Goal: Navigation & Orientation: Find specific page/section

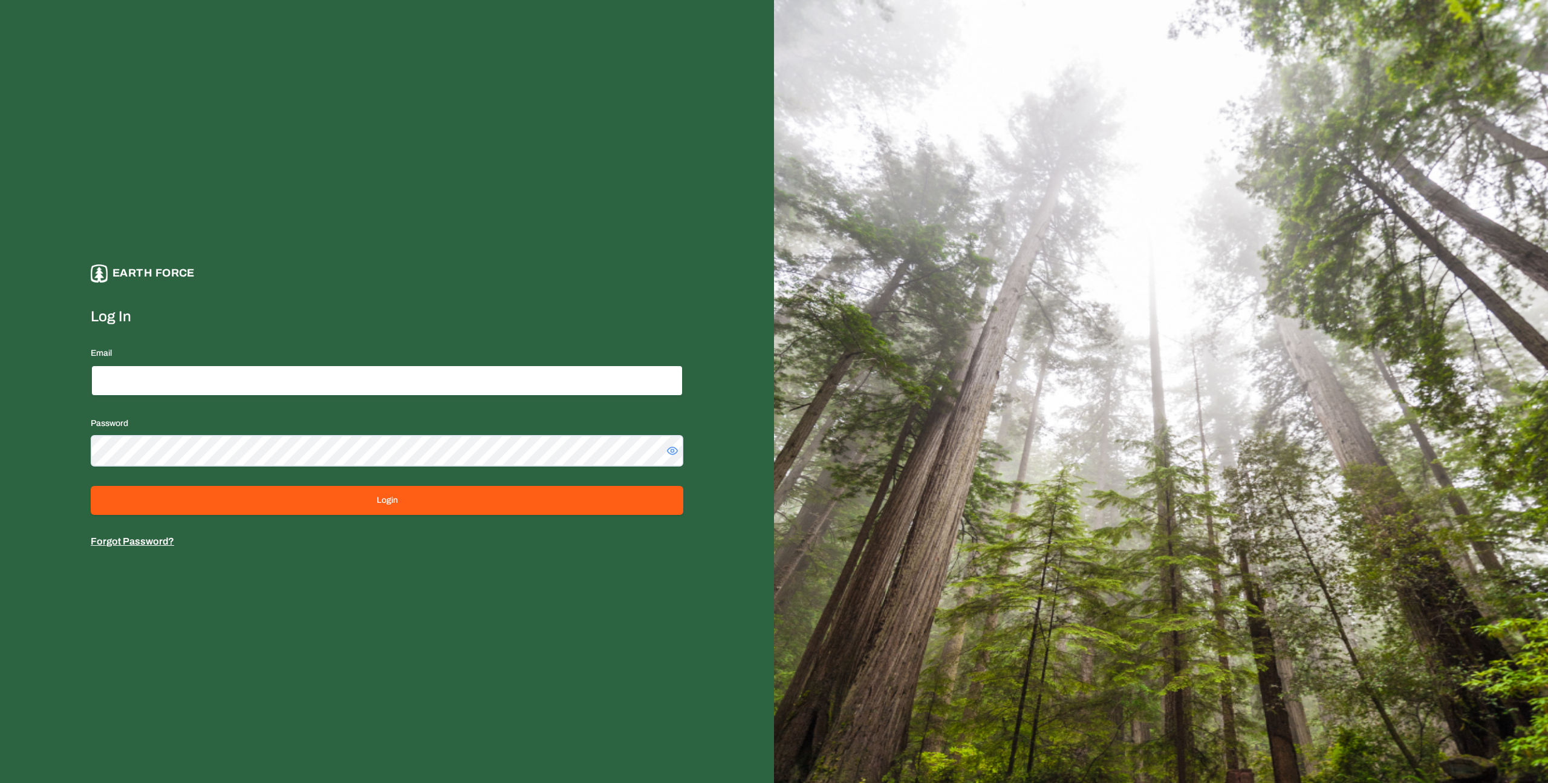
type input "**********"
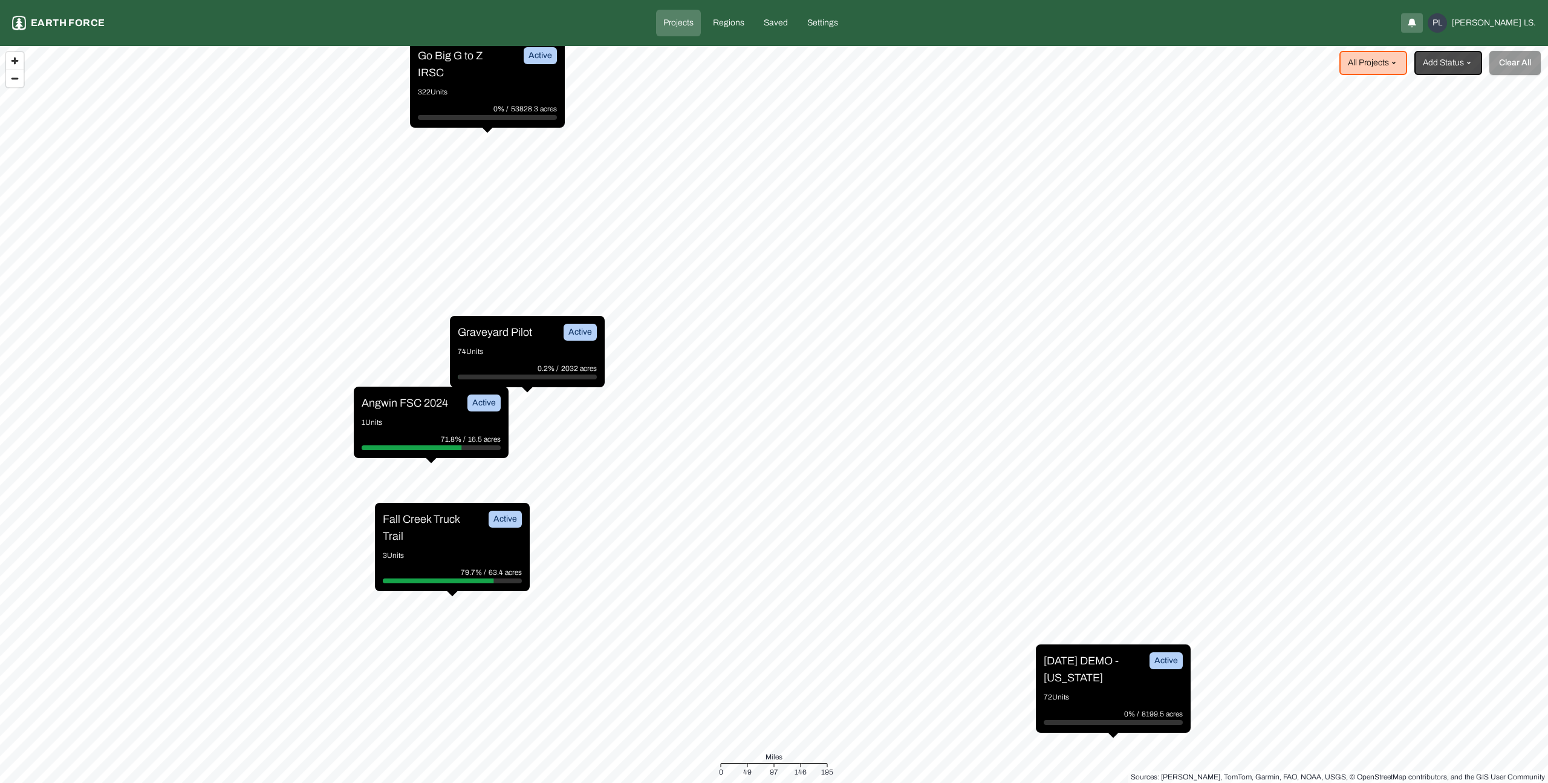
click at [490, 359] on div "Graveyard Pilot Active 74 Units 0.2% / 2032 acres" at bounding box center [527, 351] width 155 height 71
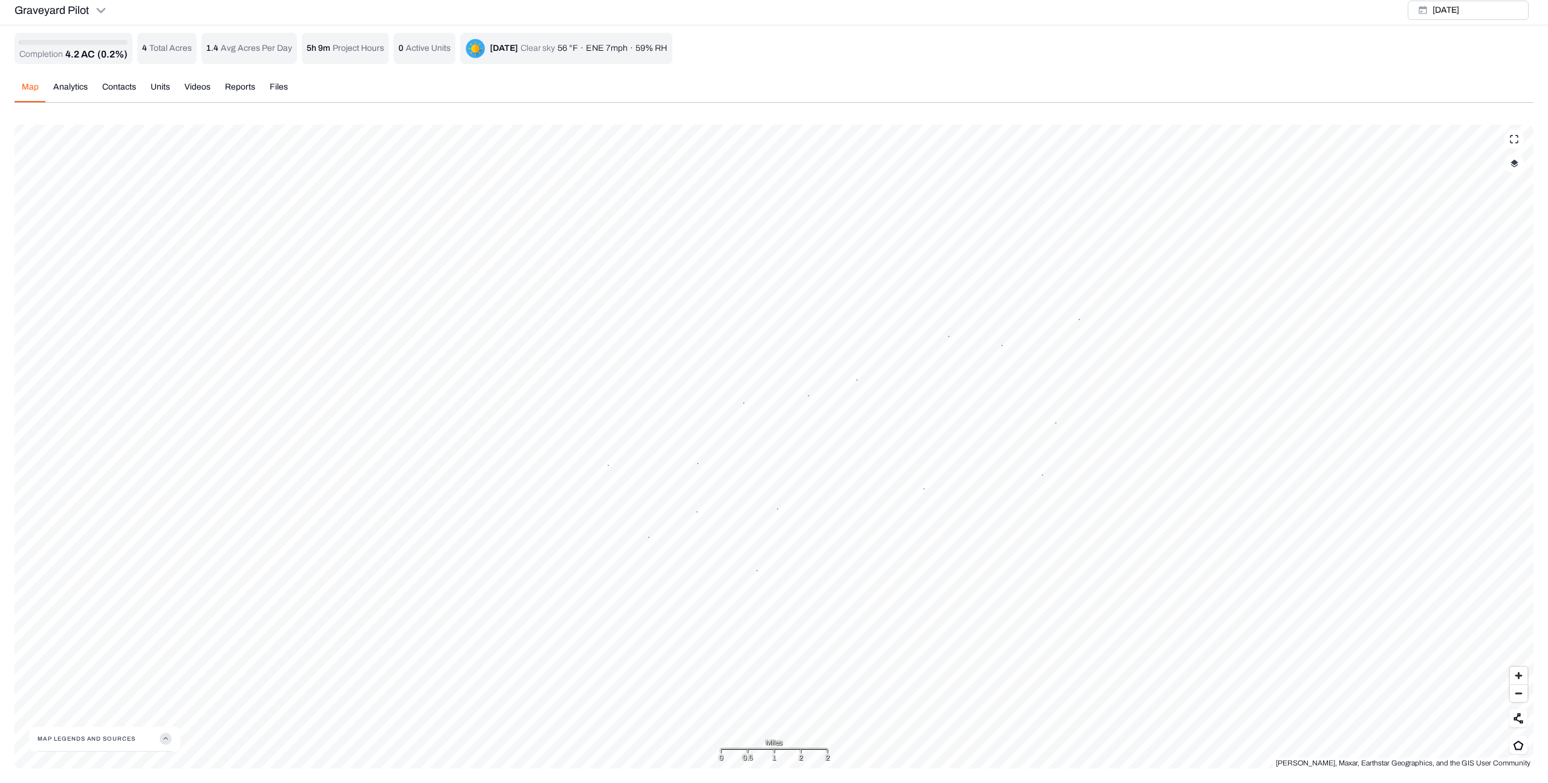
scroll to position [4, 0]
click at [1520, 743] on icon at bounding box center [1518, 745] width 11 height 10
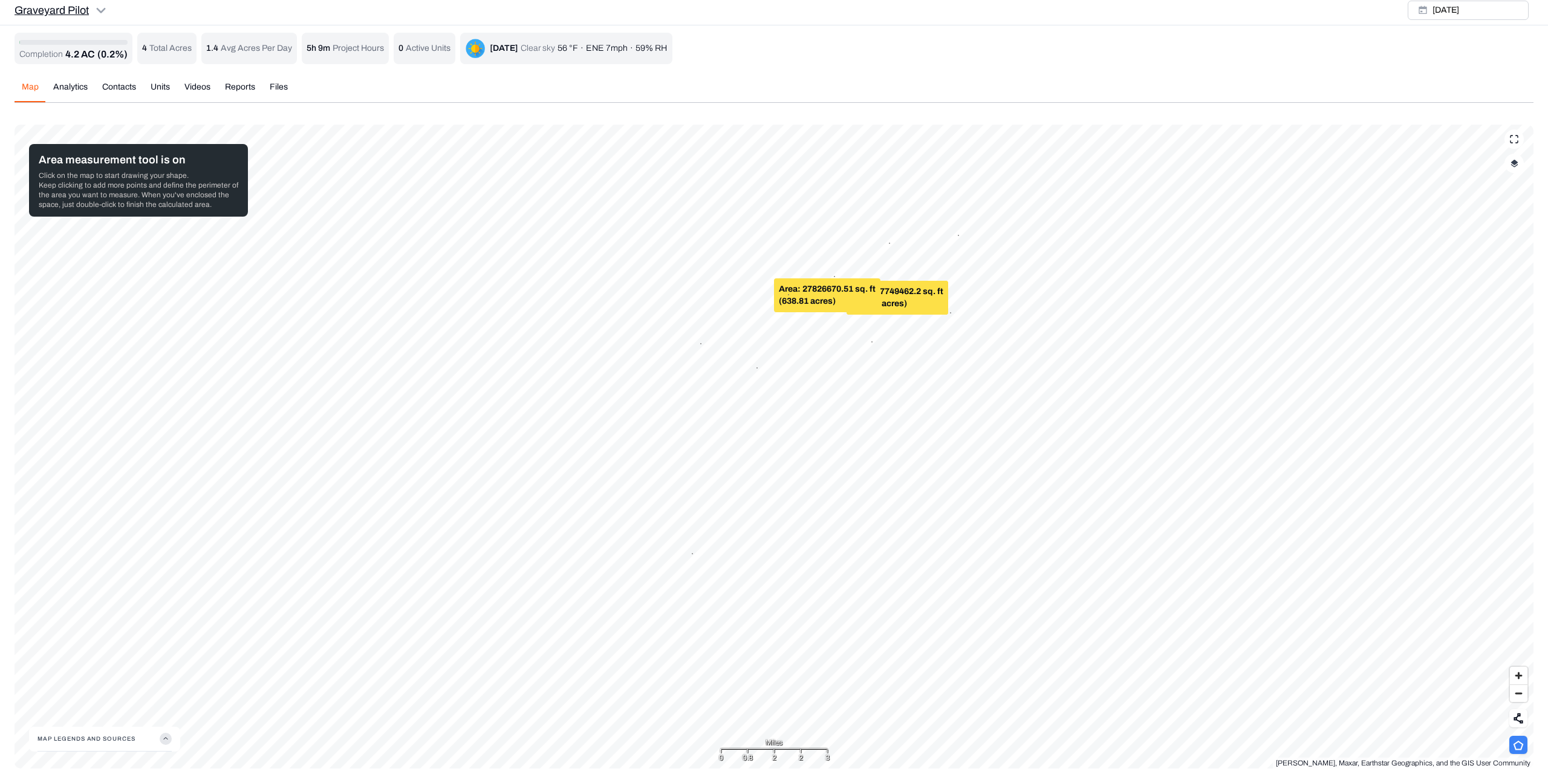
click at [93, 10] on html "Graveyard Pilot Earth force Projects Regions Saved Settings PL [PERSON_NAME] LS…" at bounding box center [774, 389] width 1548 height 787
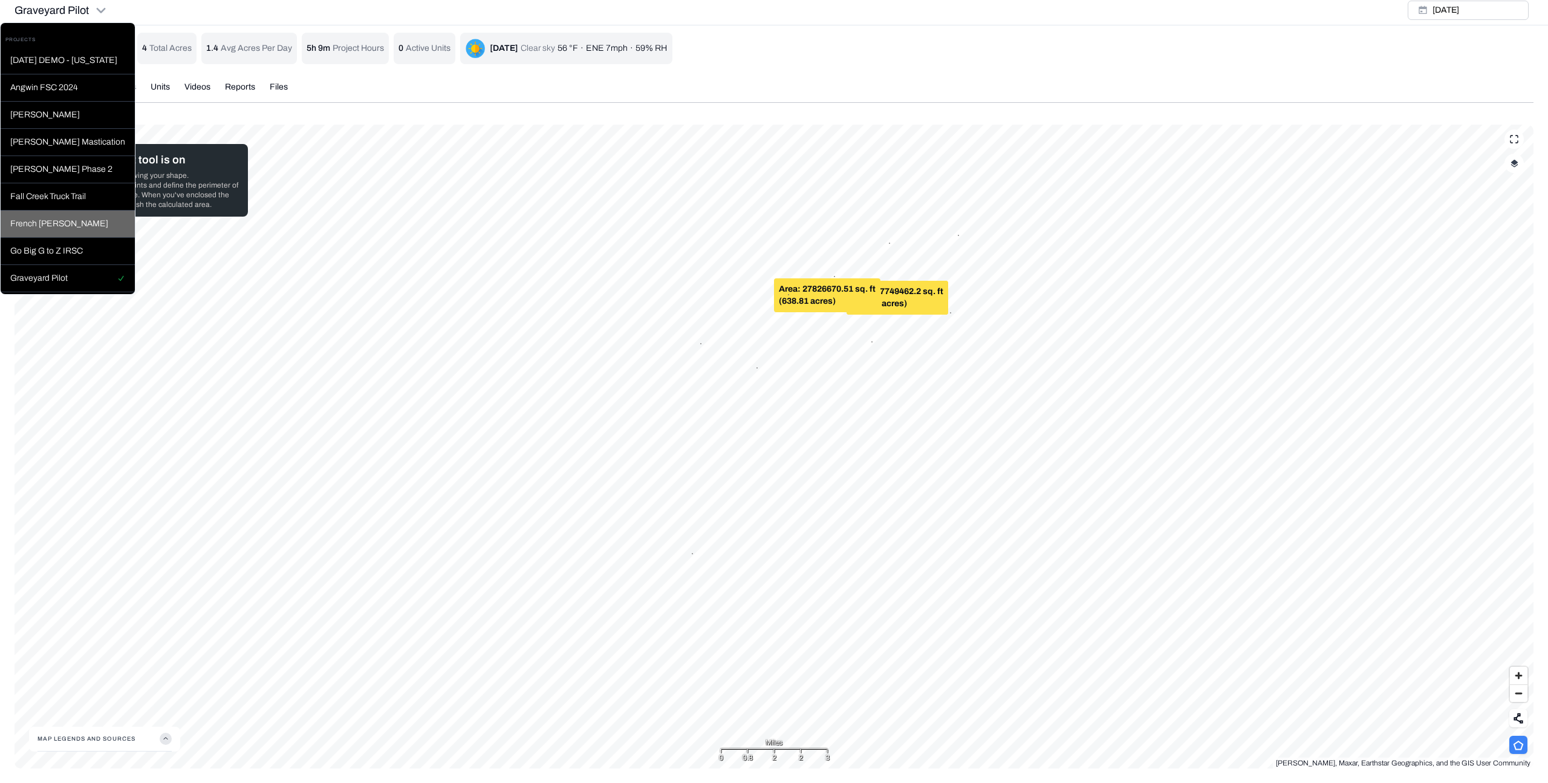
click at [74, 227] on div "French [PERSON_NAME]" at bounding box center [68, 223] width 134 height 27
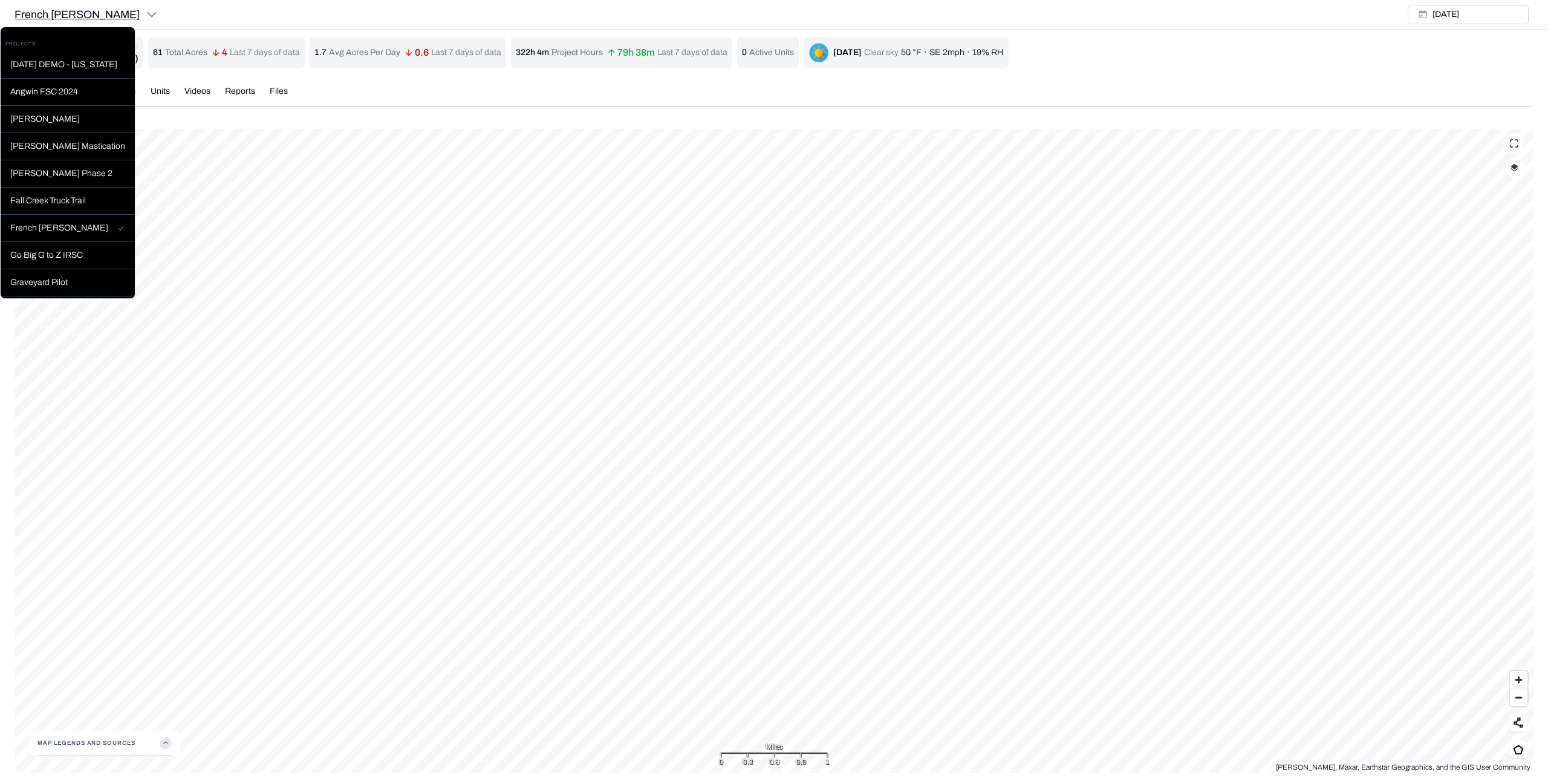
click at [106, 15] on html "French [PERSON_NAME] Earth force Projects Regions Saved Settings PL [PERSON_NAM…" at bounding box center [774, 393] width 1548 height 787
click at [107, 285] on div "Graveyard Pilot" at bounding box center [68, 282] width 134 height 27
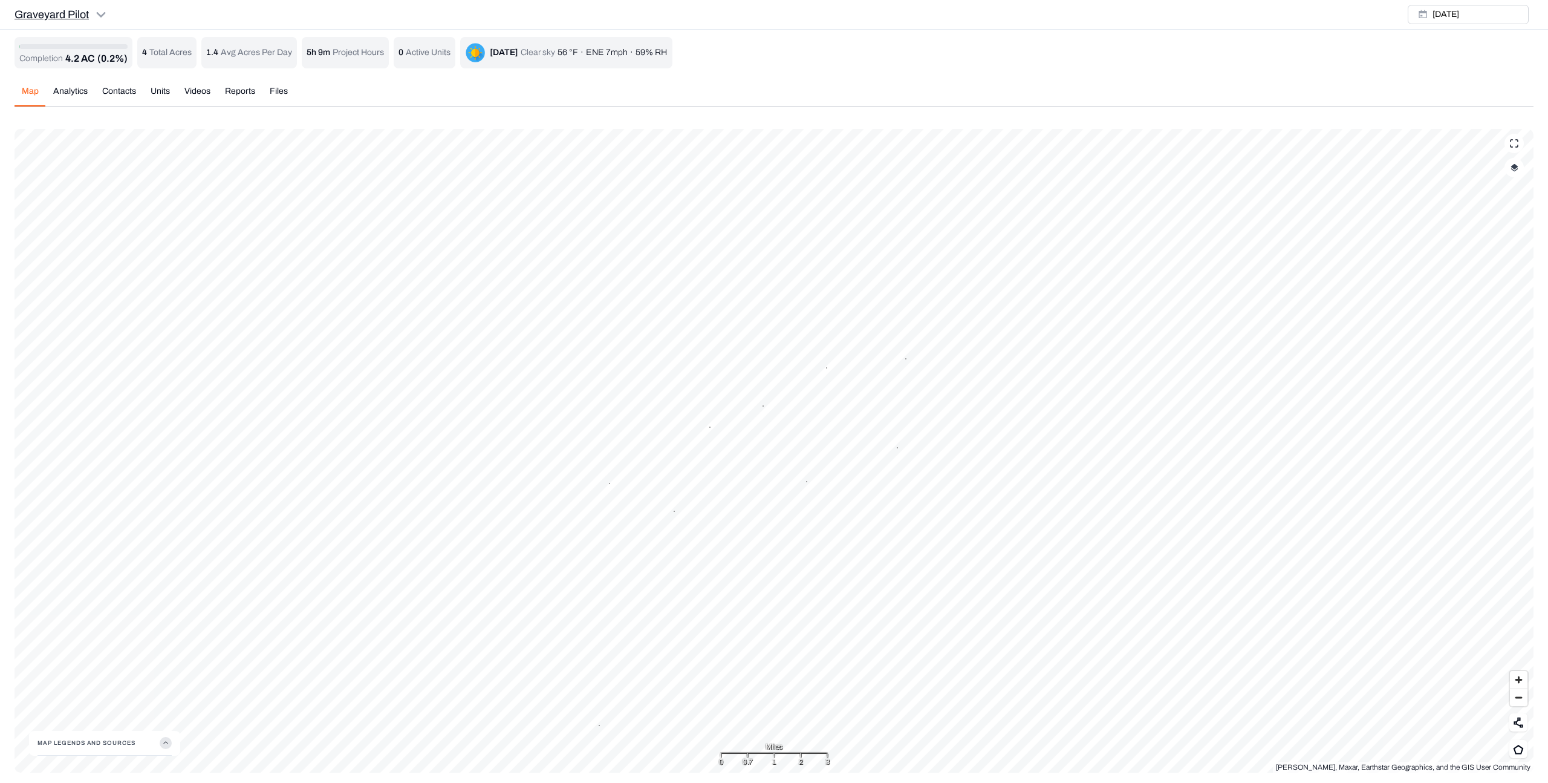
click at [97, 19] on html "Graveyard Pilot Earth force Projects Regions Saved Settings PL [PERSON_NAME] LS…" at bounding box center [774, 393] width 1548 height 787
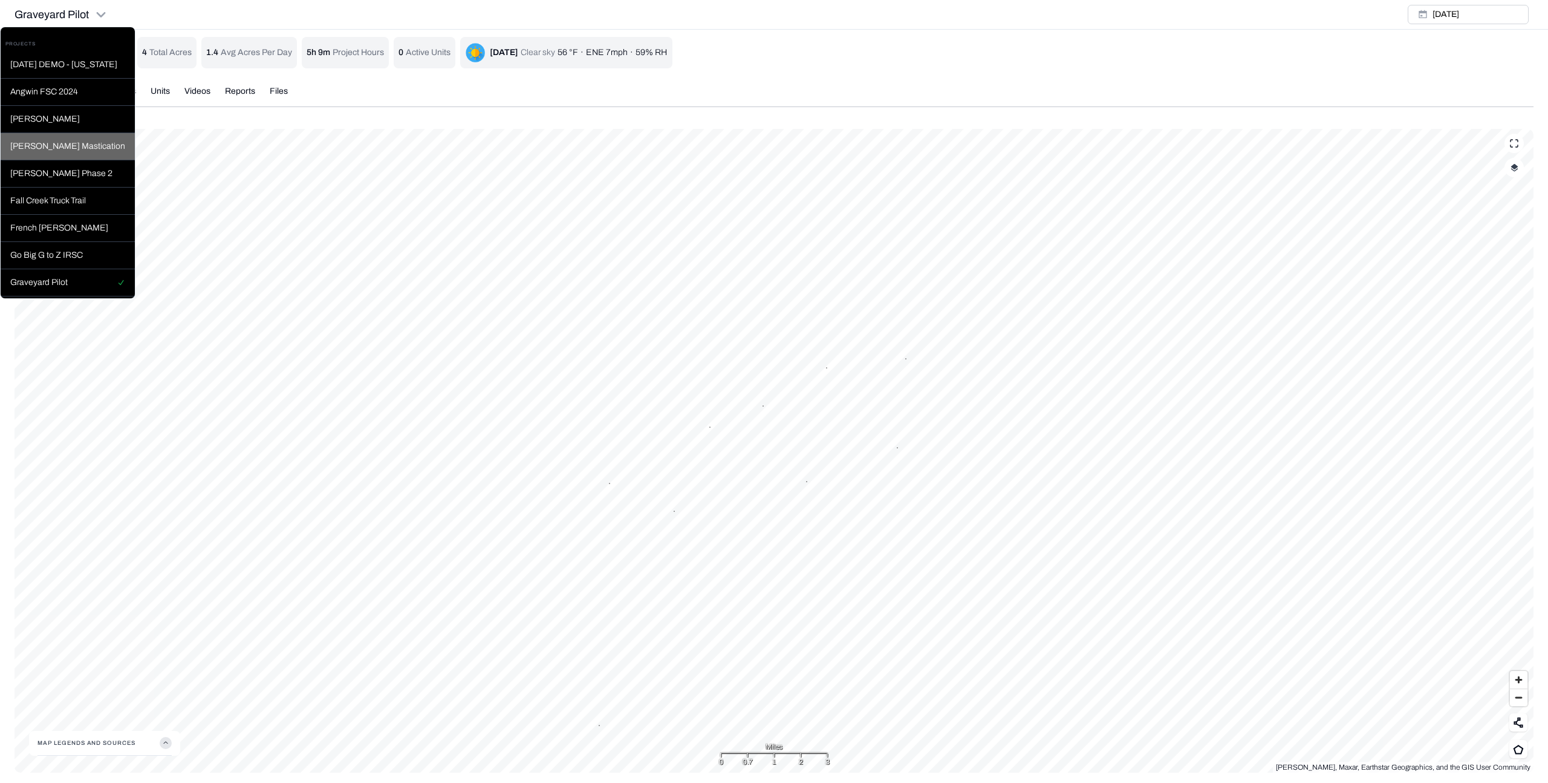
click at [101, 145] on div "[PERSON_NAME] Mastication" at bounding box center [68, 146] width 134 height 27
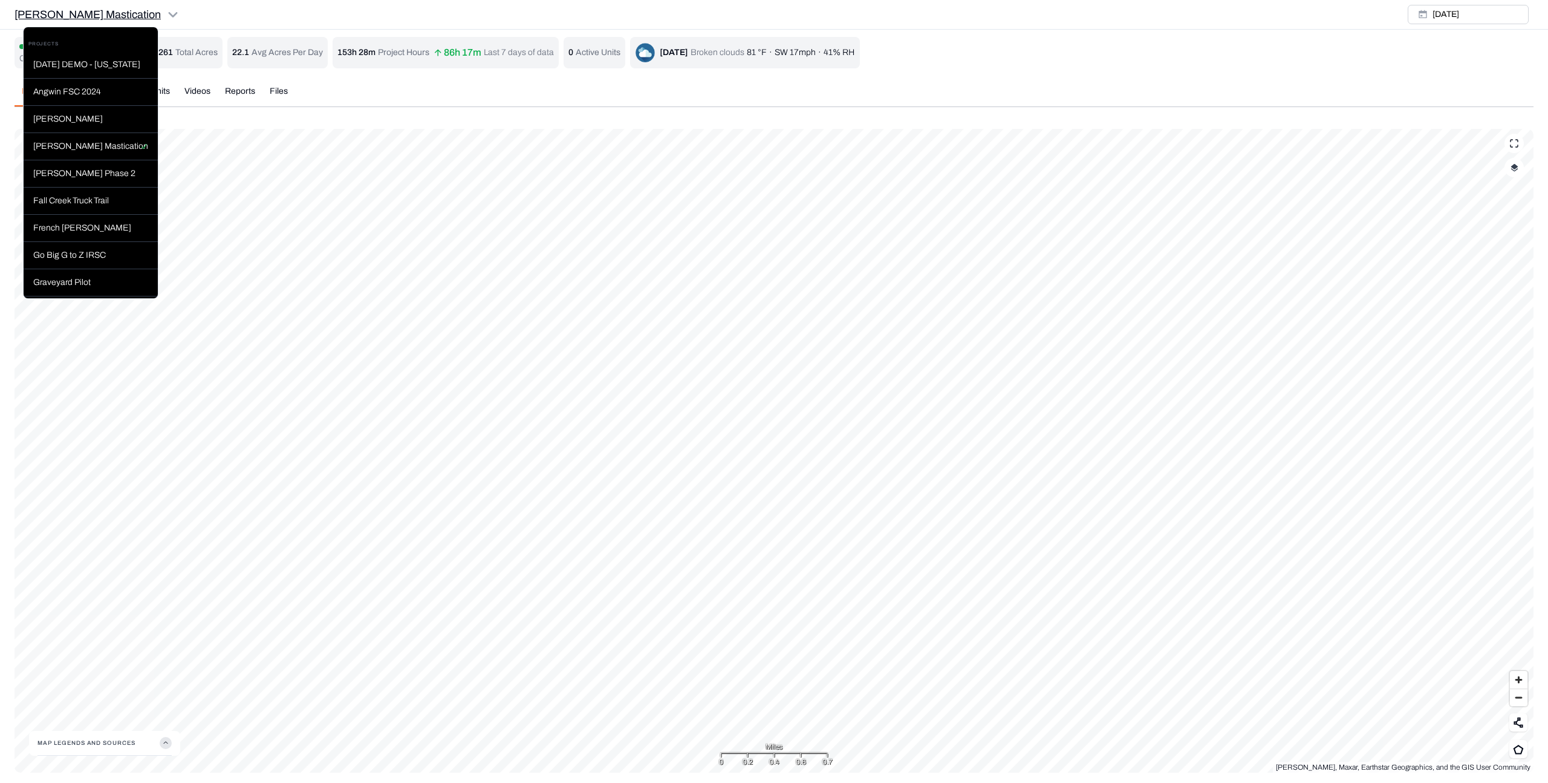
click at [141, 15] on html "[PERSON_NAME] Mastication Earth force Projects Regions Saved Settings PL [PERSO…" at bounding box center [774, 393] width 1548 height 787
click at [99, 108] on div "[PERSON_NAME]" at bounding box center [91, 119] width 134 height 27
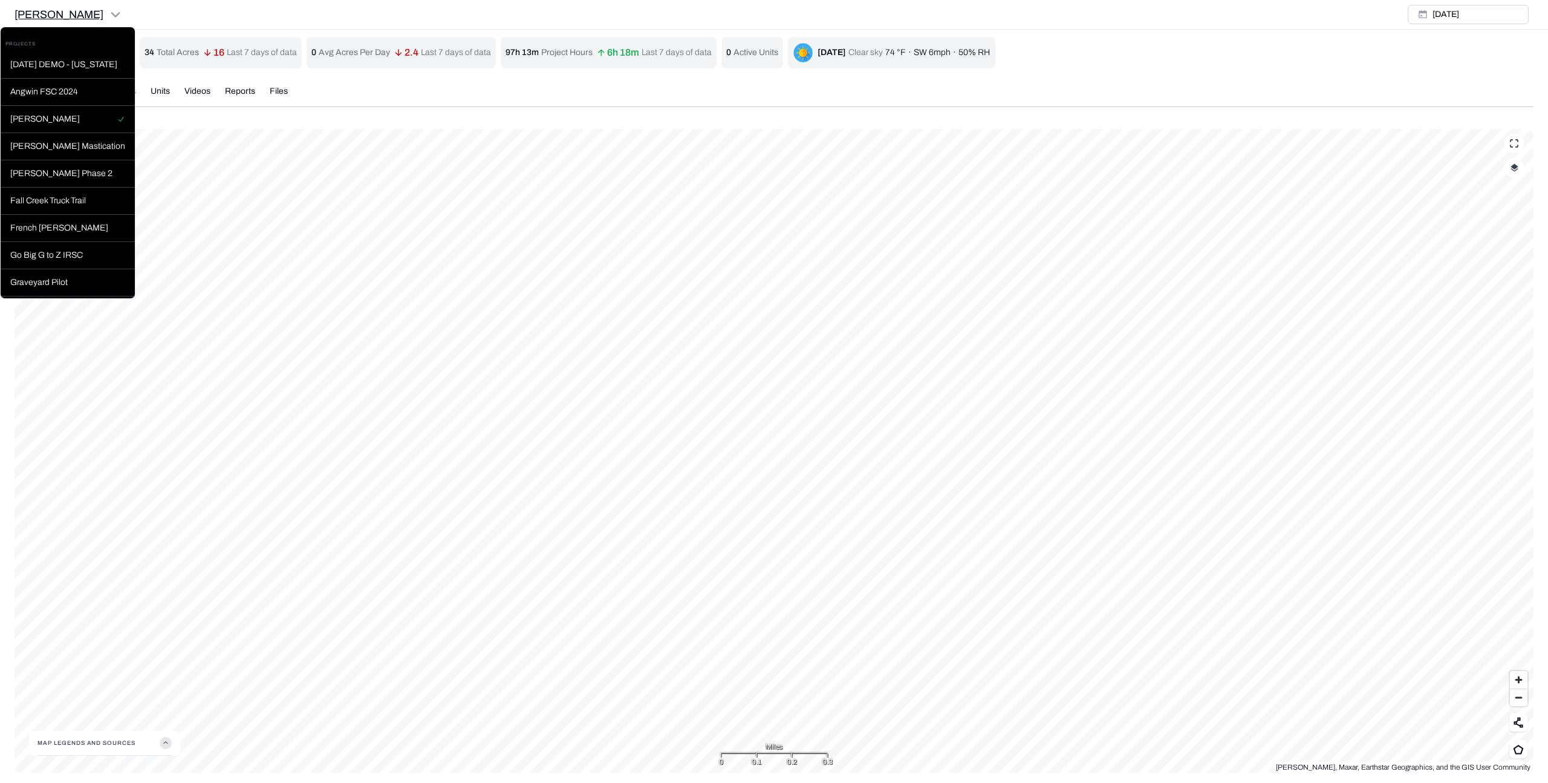
click at [85, 20] on html "[PERSON_NAME] Earth force Projects Regions Saved Settings PL [PERSON_NAME] LS. …" at bounding box center [774, 393] width 1548 height 787
click at [64, 284] on div "Graveyard Pilot" at bounding box center [68, 282] width 134 height 27
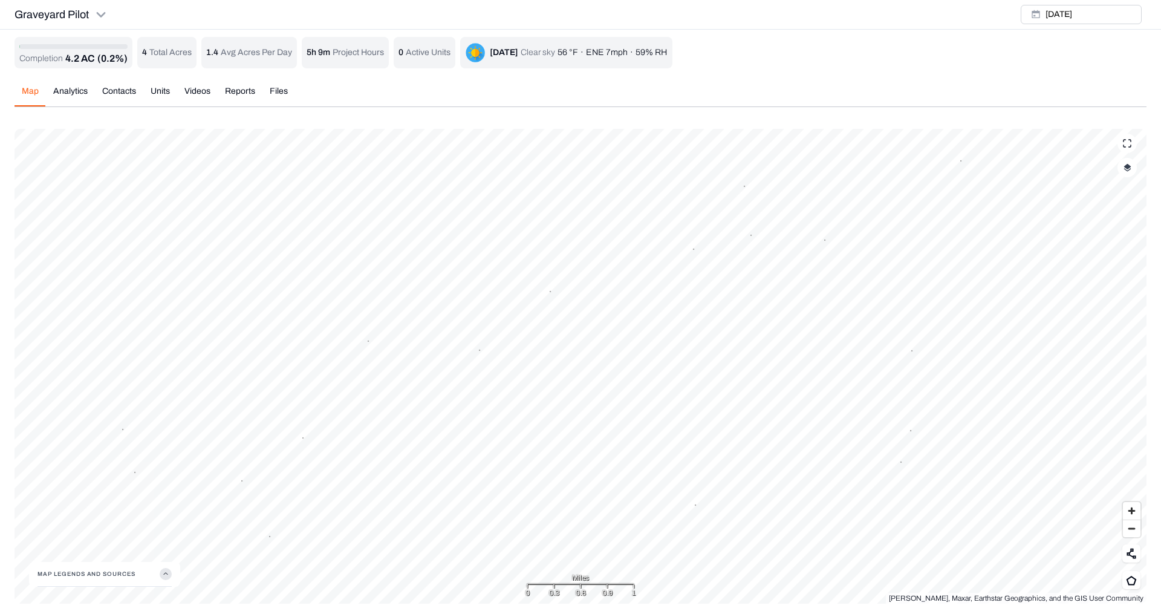
click at [475, 99] on div "Map Analytics Contacts Units Videos Reports Files" at bounding box center [581, 96] width 1132 height 22
click at [99, 15] on html "Graveyard Pilot Earth force Projects Regions Saved Settings PL [PERSON_NAME] LS…" at bounding box center [580, 309] width 1161 height 618
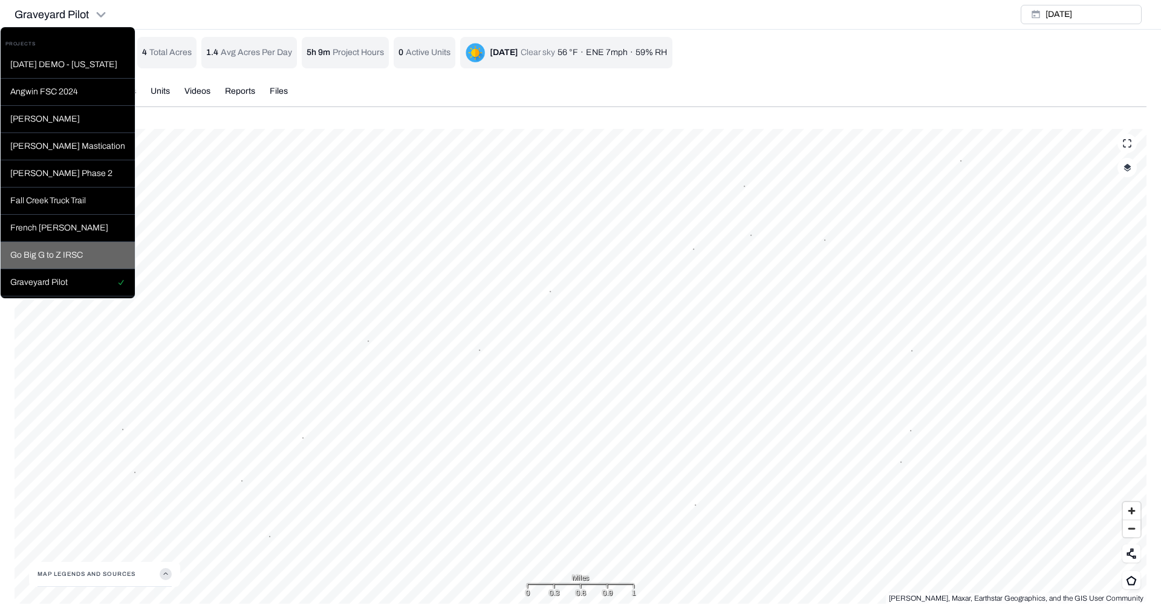
click at [62, 261] on div "Go Big G to Z IRSC" at bounding box center [68, 255] width 134 height 27
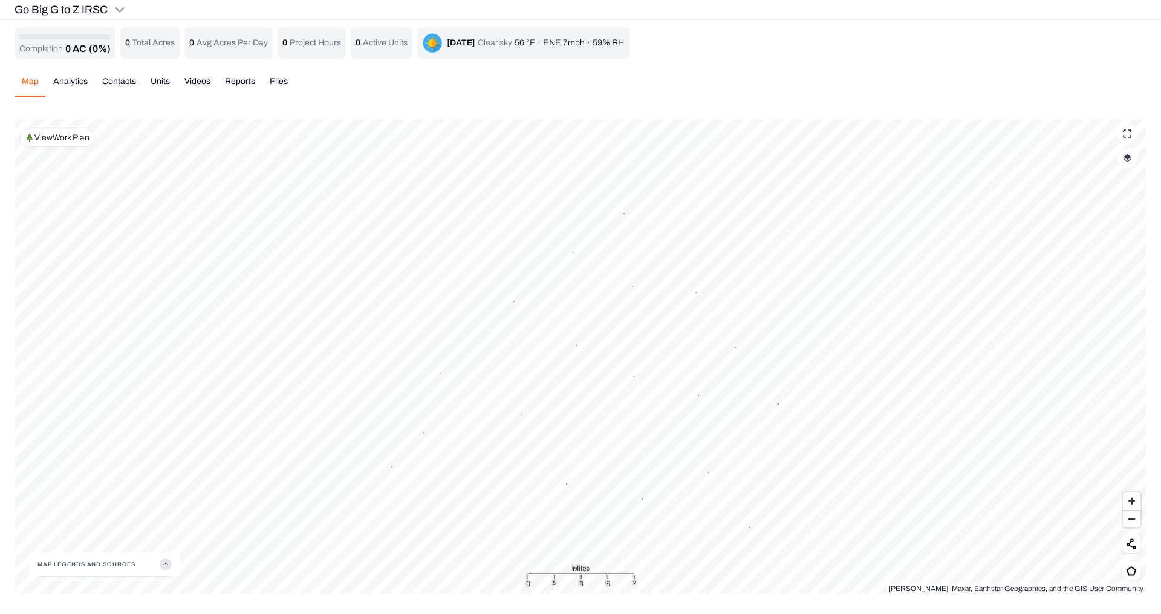
click at [48, 141] on p "View Work Plan" at bounding box center [61, 138] width 55 height 12
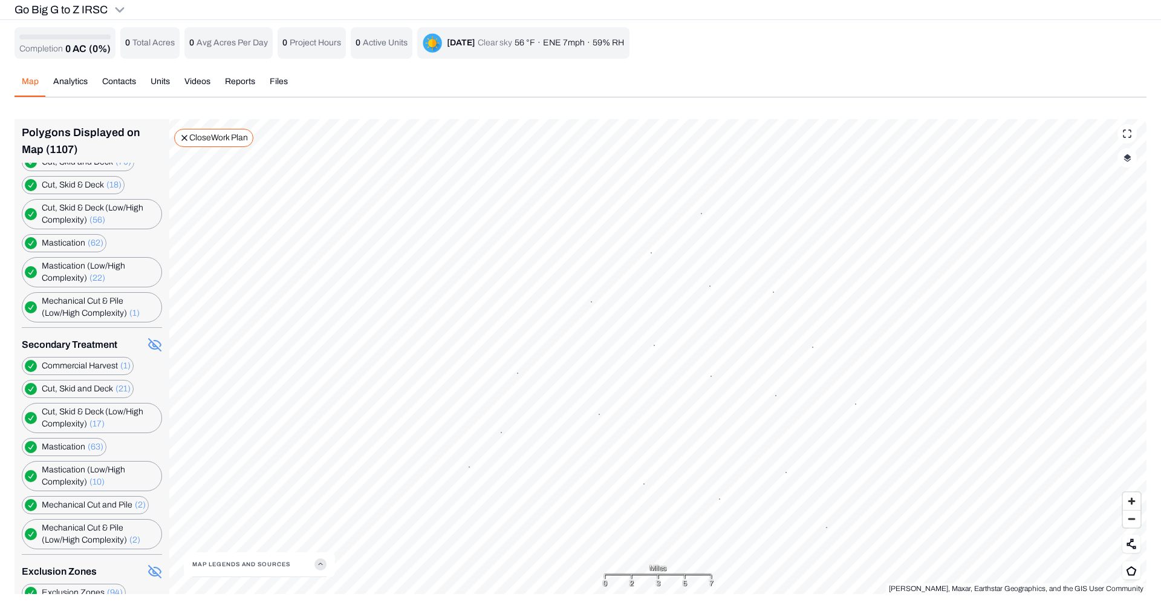
scroll to position [295, 0]
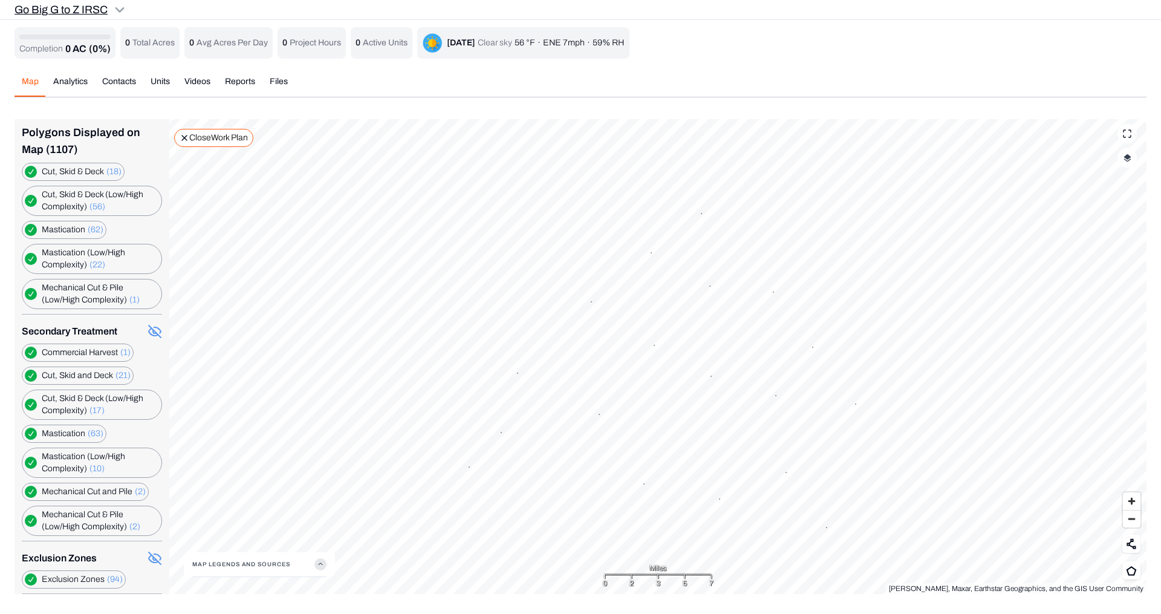
click at [116, 8] on html "Go Big G to Z IRSC Earth force Projects Regions Saved Settings PL [PERSON_NAME]…" at bounding box center [580, 304] width 1161 height 608
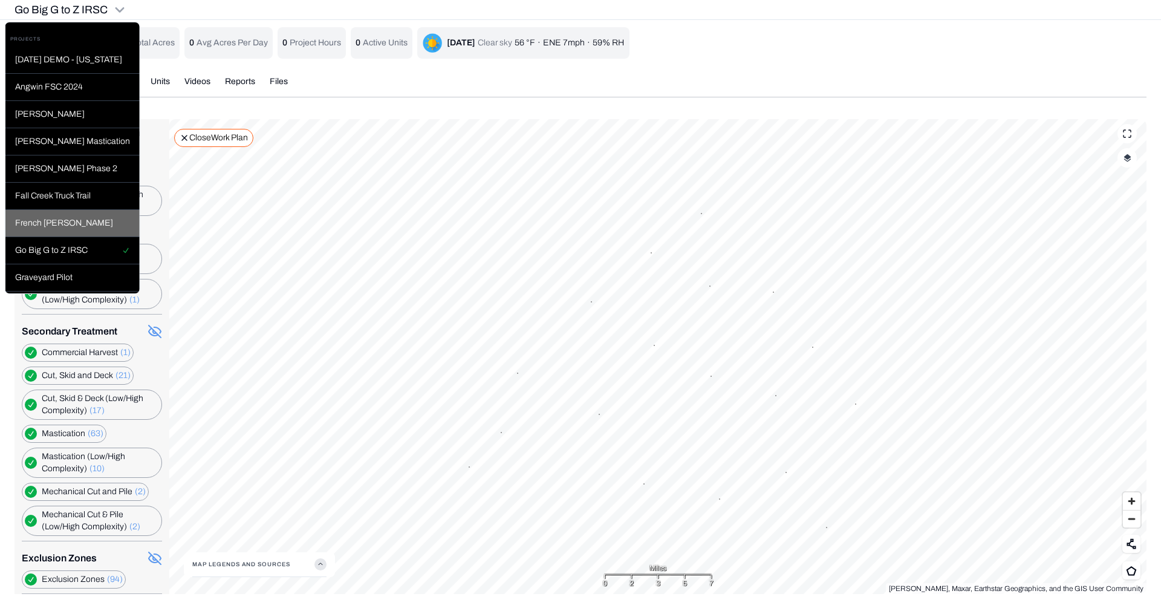
scroll to position [79, 0]
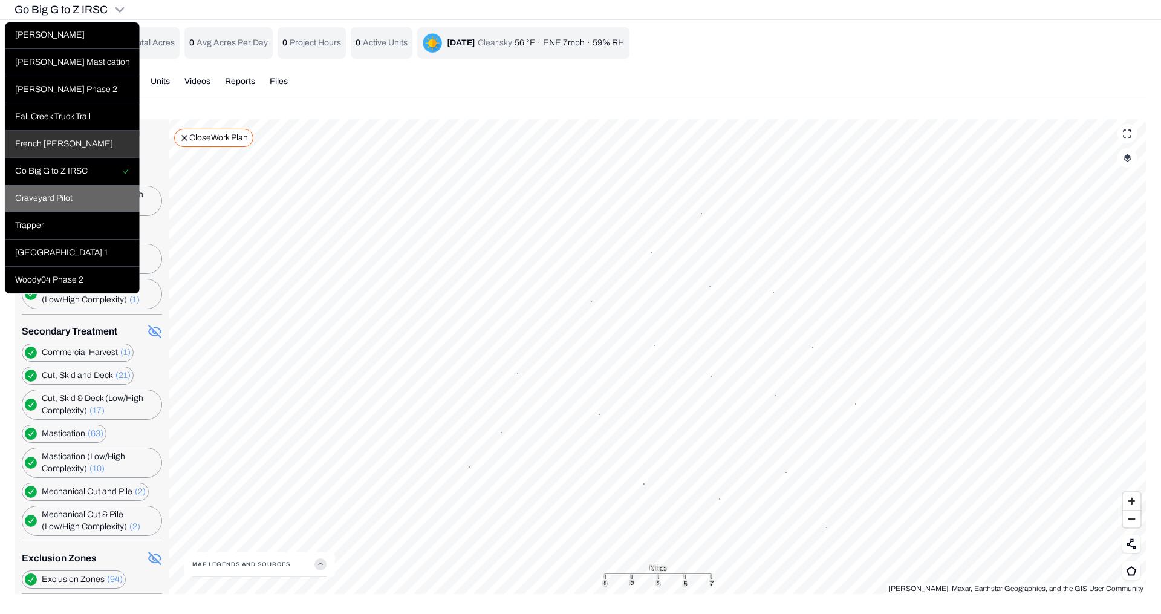
click at [86, 210] on div "Graveyard Pilot" at bounding box center [72, 198] width 134 height 27
